Goal: Task Accomplishment & Management: Manage account settings

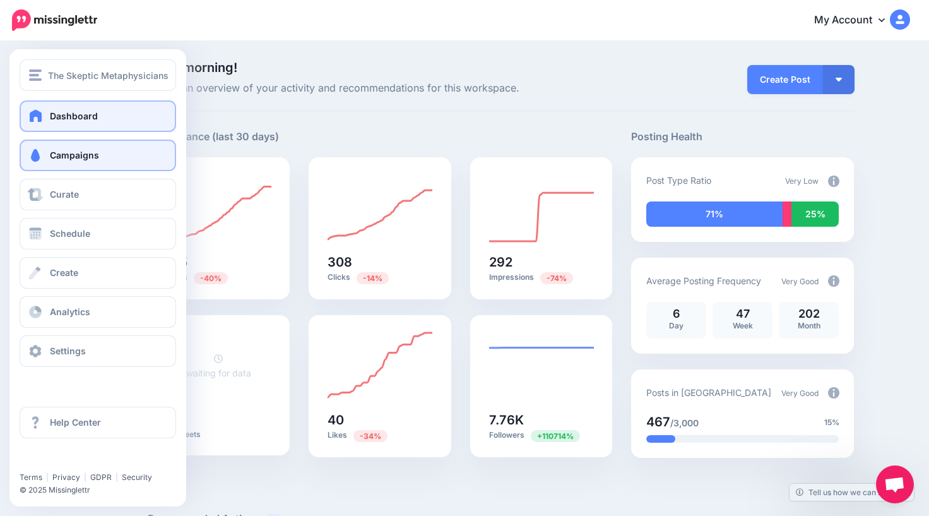
click at [50, 156] on span "Campaigns" at bounding box center [74, 155] width 49 height 11
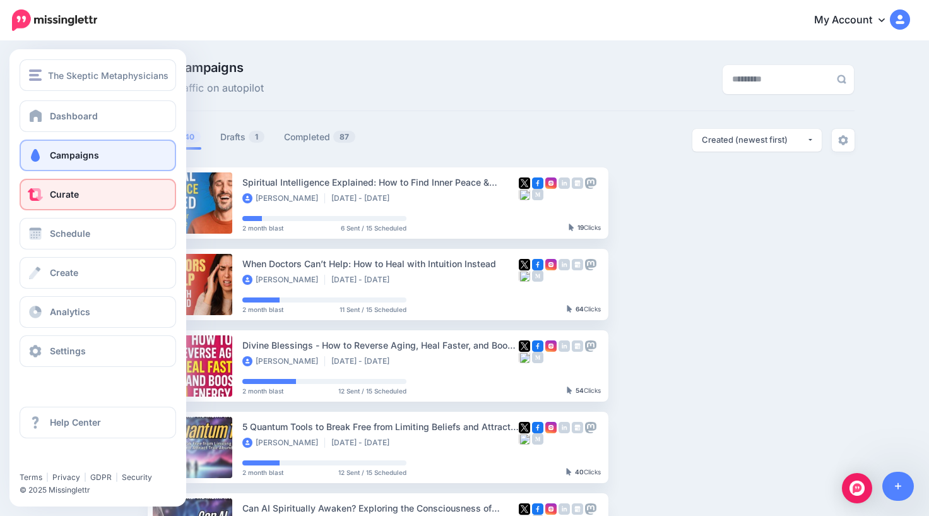
click at [55, 199] on span "Curate" at bounding box center [64, 194] width 29 height 11
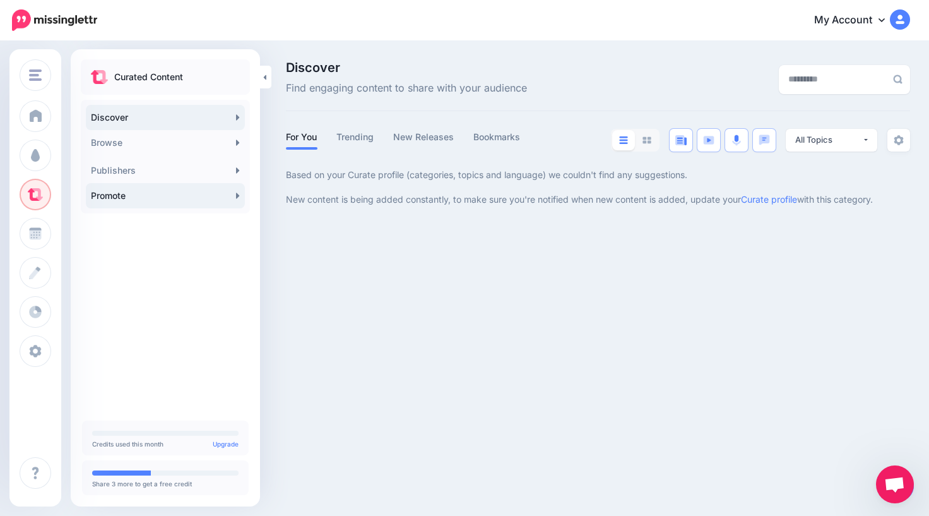
click at [179, 194] on link "Promote" at bounding box center [165, 195] width 159 height 25
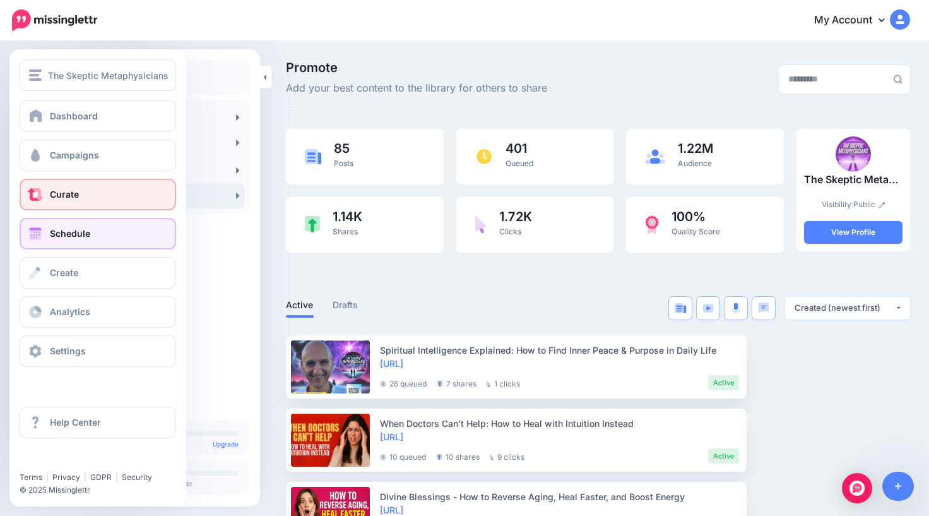
click at [63, 237] on span "Schedule" at bounding box center [70, 233] width 40 height 11
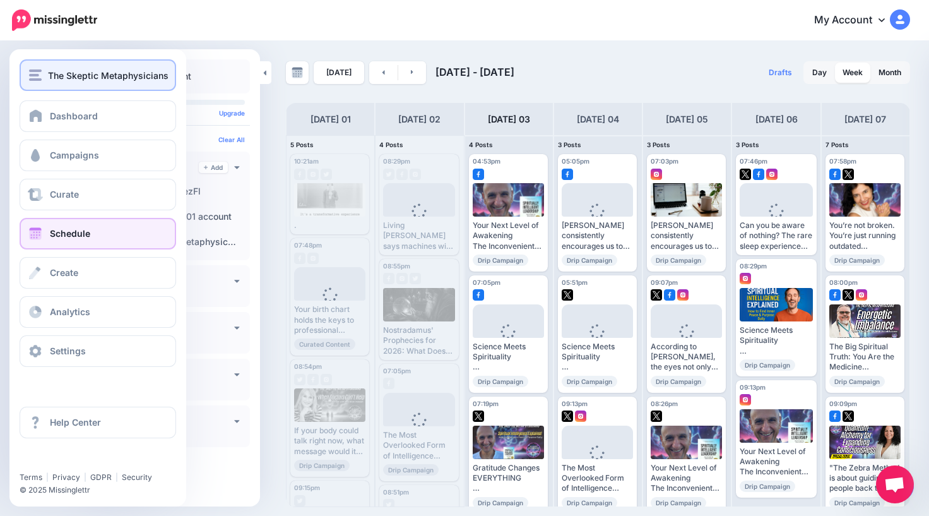
click at [57, 81] on span "The Skeptic Metaphysicians" at bounding box center [108, 75] width 121 height 15
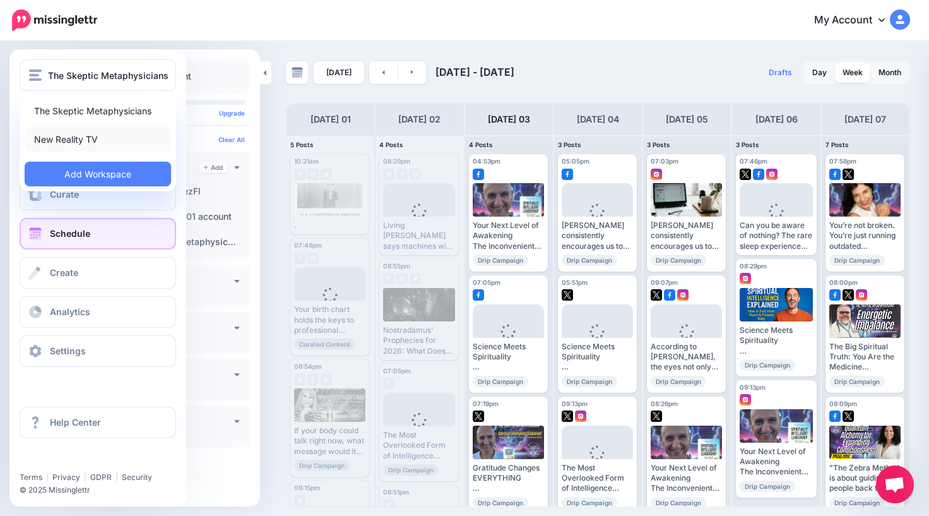
click at [68, 136] on link "New Reality TV" at bounding box center [98, 139] width 146 height 25
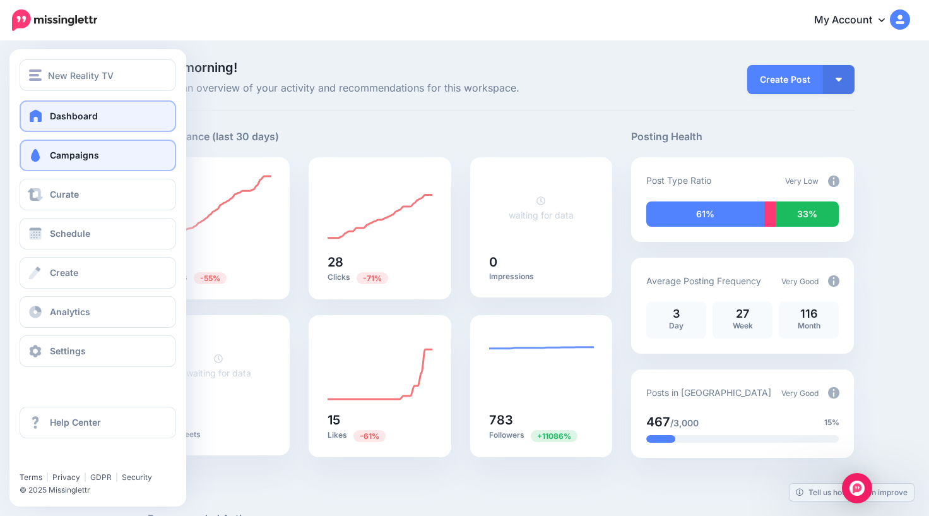
click at [68, 153] on span "Campaigns" at bounding box center [74, 155] width 49 height 11
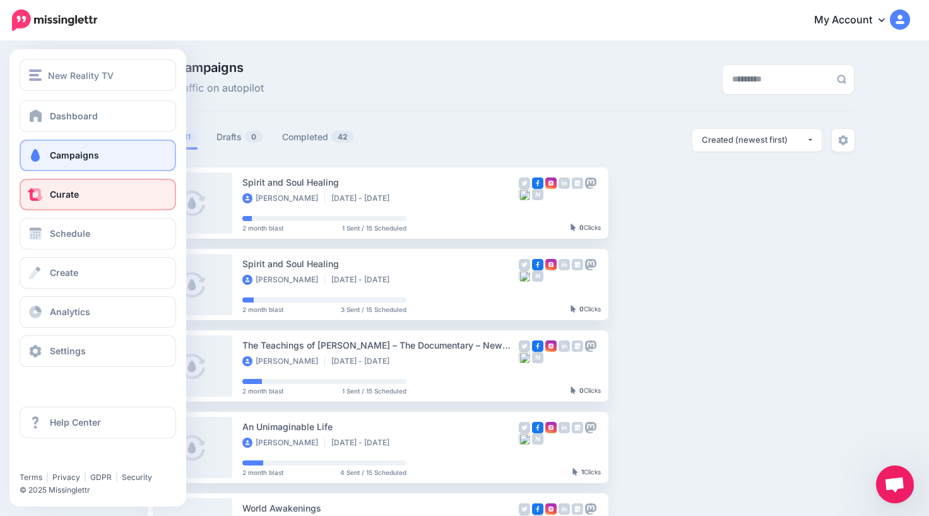
click at [51, 194] on span "Curate" at bounding box center [64, 194] width 29 height 11
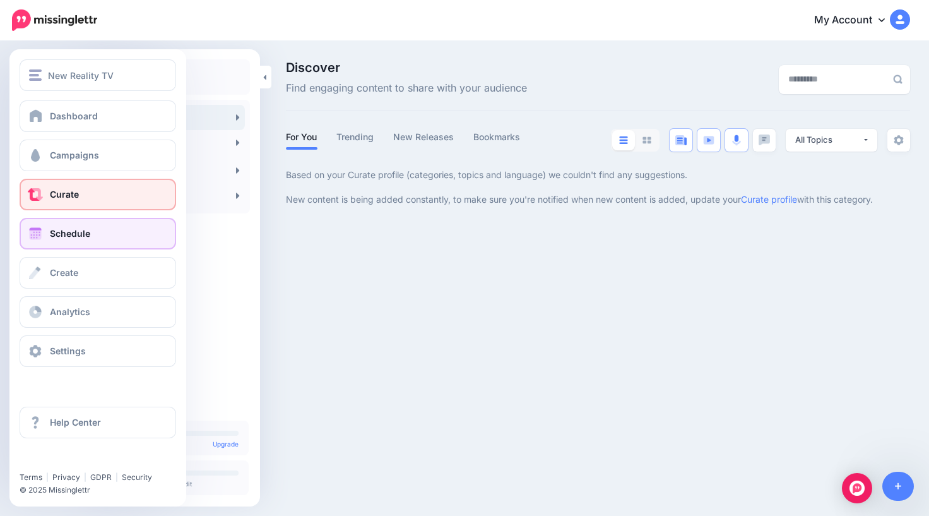
click at [54, 232] on span "Schedule" at bounding box center [70, 233] width 40 height 11
